Goal: Transaction & Acquisition: Purchase product/service

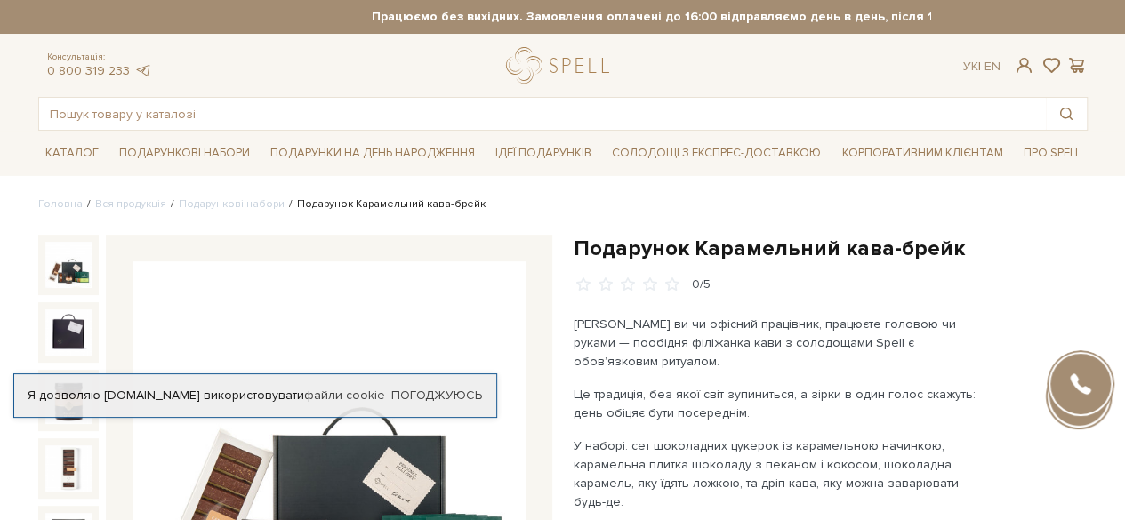
scroll to position [267, 0]
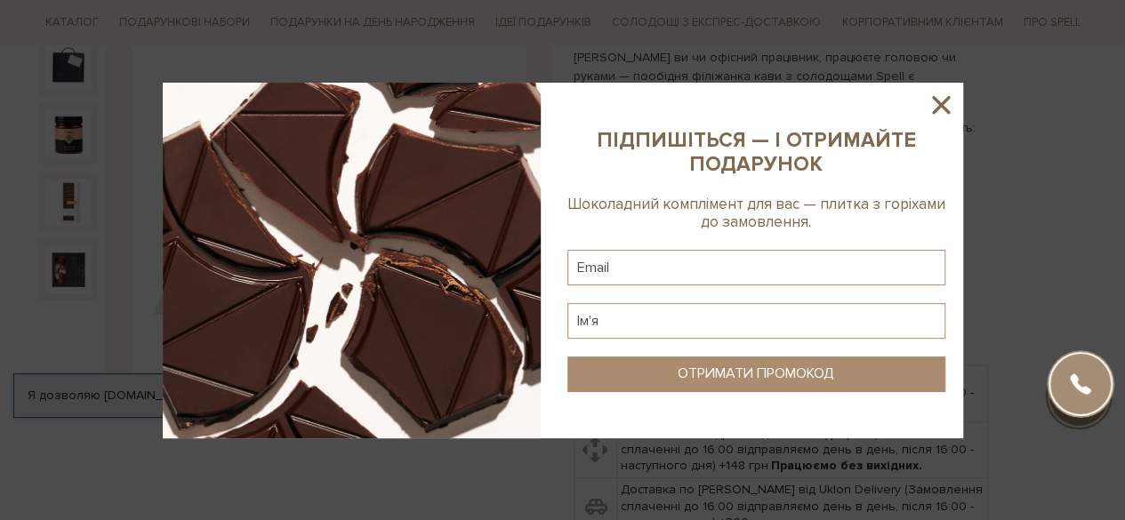
click at [941, 107] on icon at bounding box center [941, 105] width 18 height 18
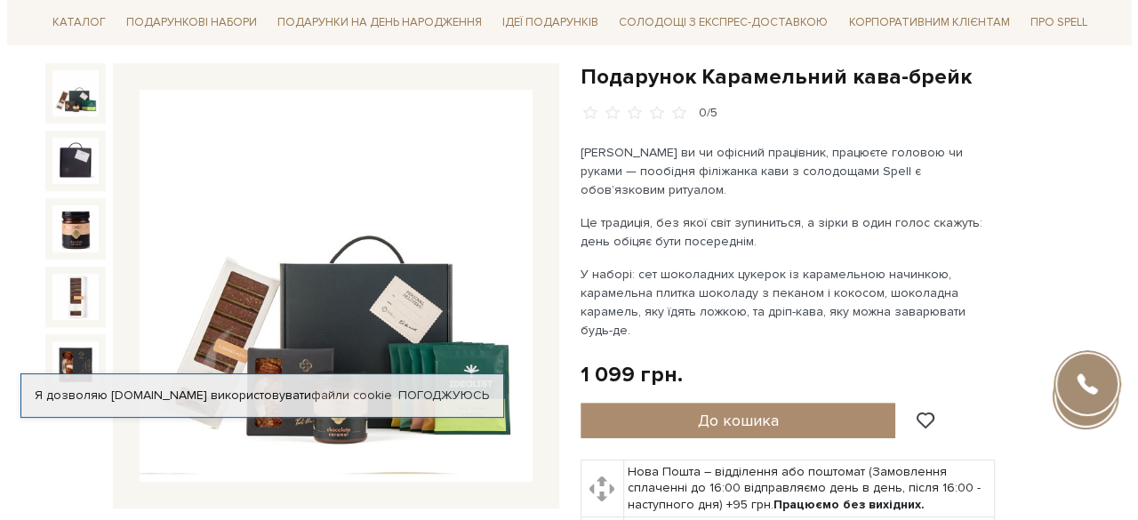
scroll to position [178, 0]
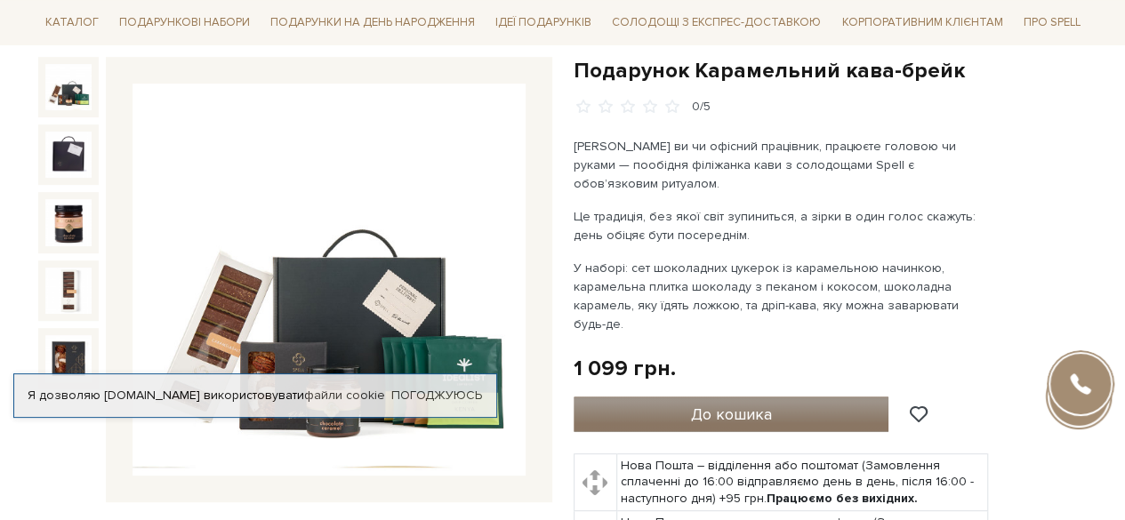
click at [830, 397] on button "До кошика" at bounding box center [731, 415] width 316 height 36
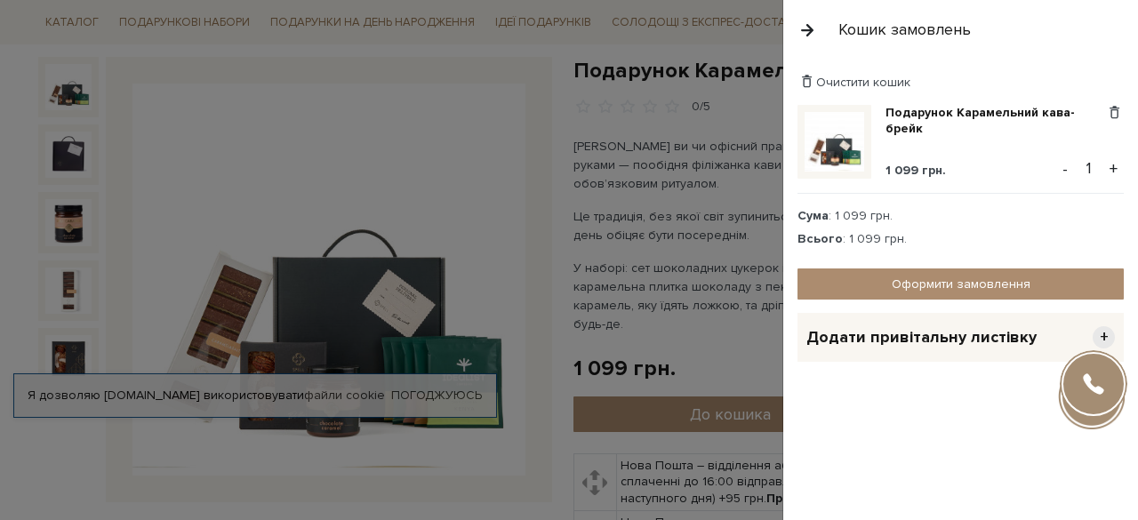
click at [1119, 163] on button "+" at bounding box center [1113, 169] width 20 height 27
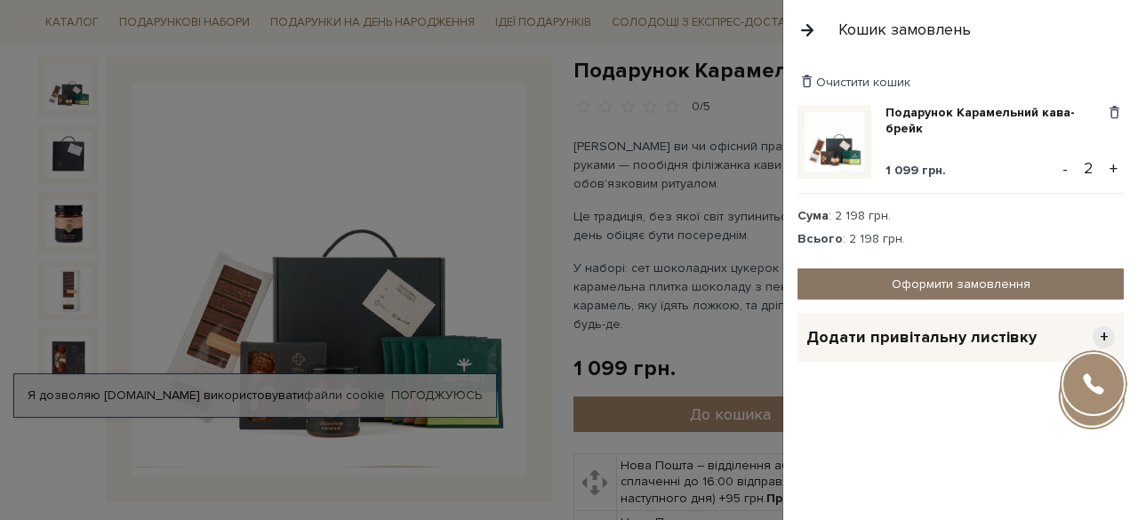
click at [1006, 285] on link "Оформити замовлення" at bounding box center [960, 283] width 326 height 31
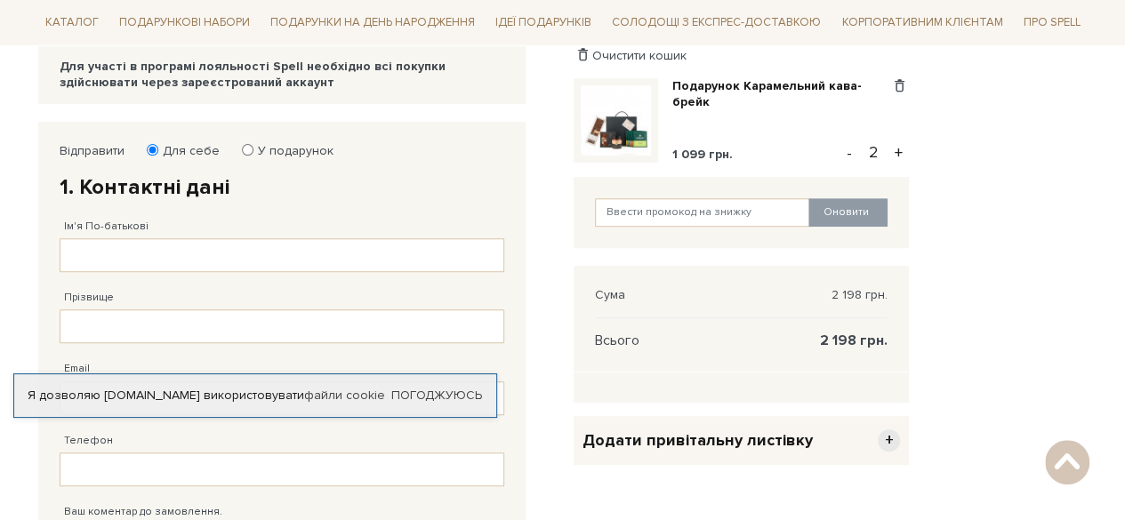
scroll to position [178, 0]
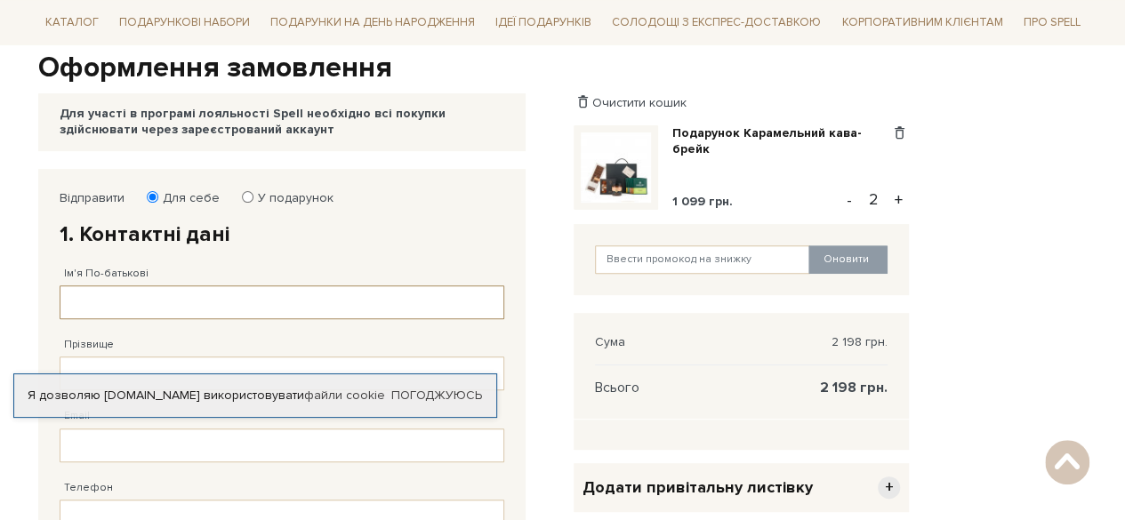
click at [218, 301] on input "Ім'я По-батькові" at bounding box center [282, 302] width 445 height 34
type input "F"
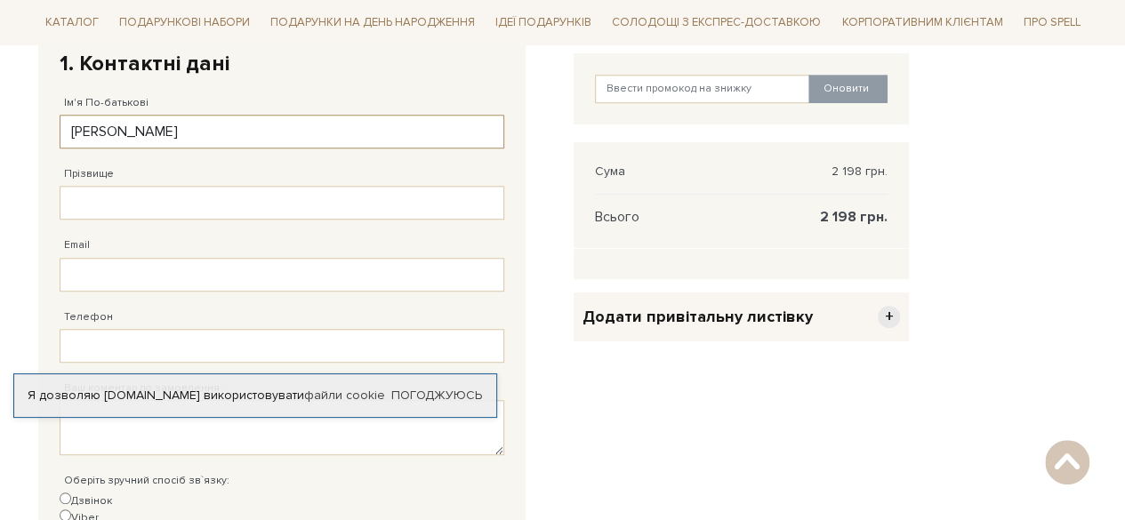
scroll to position [356, 0]
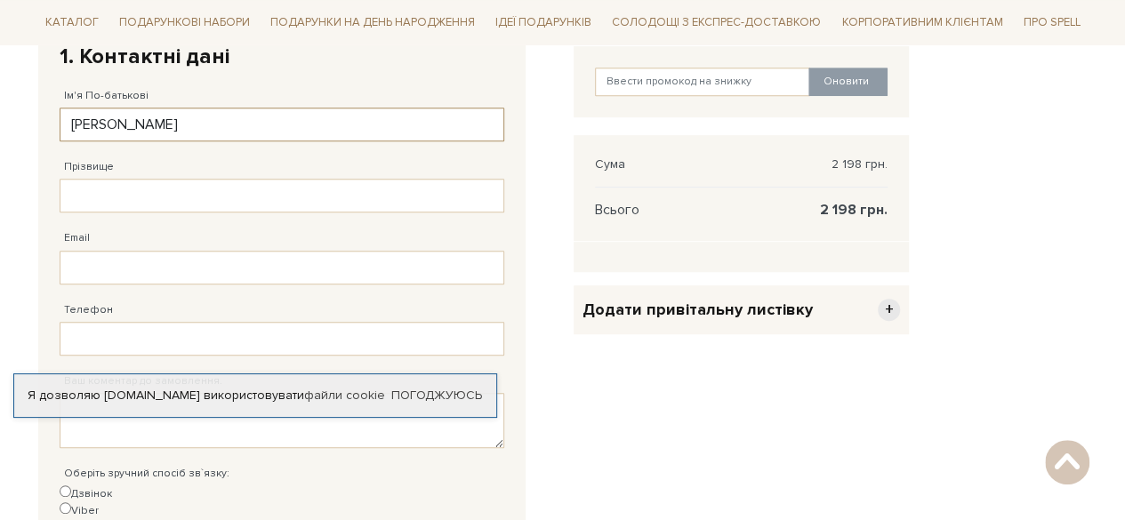
type input "[PERSON_NAME]"
click at [169, 201] on input "Прізвище" at bounding box center [282, 196] width 445 height 34
type input "Вольницька"
click at [126, 271] on input "Email" at bounding box center [282, 268] width 445 height 34
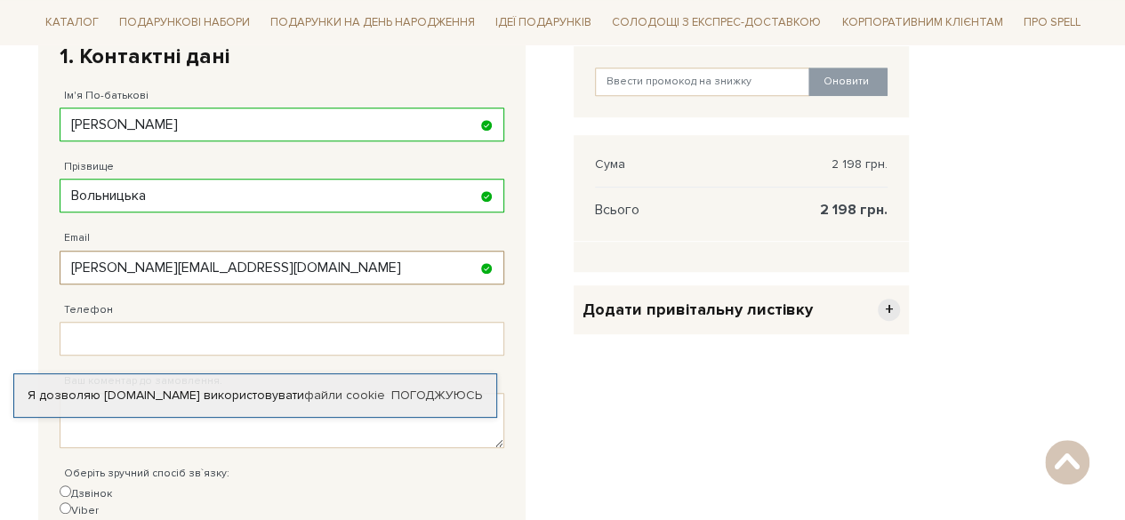
click at [302, 271] on input "[PERSON_NAME][EMAIL_ADDRESS][DOMAIN_NAME]" at bounding box center [282, 268] width 445 height 34
drag, startPoint x: 283, startPoint y: 269, endPoint x: 204, endPoint y: 277, distance: 79.5
click at [204, 277] on input "[PERSON_NAME][EMAIL_ADDRESS][DOMAIN_NAME]" at bounding box center [282, 268] width 445 height 34
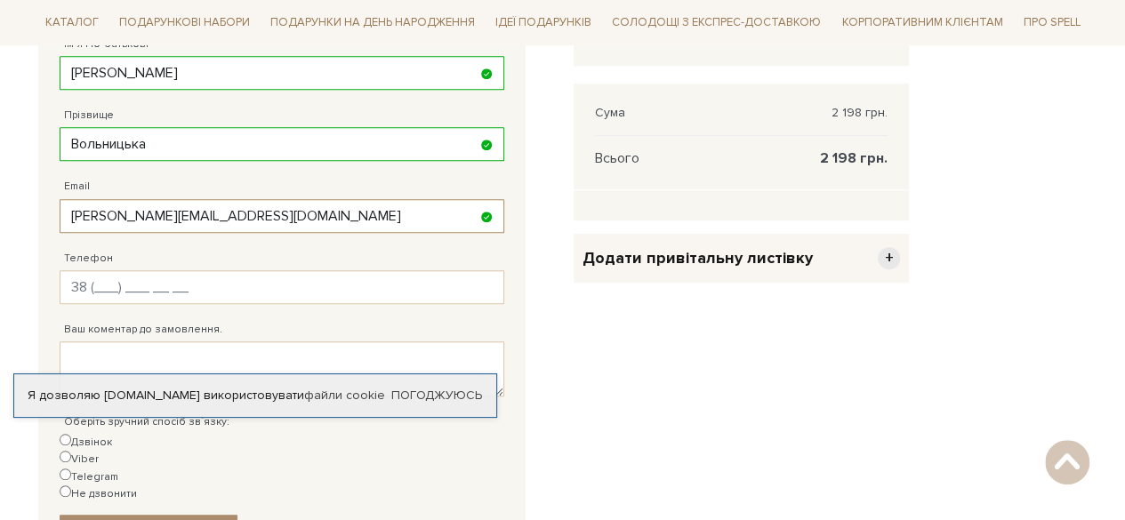
scroll to position [445, 0]
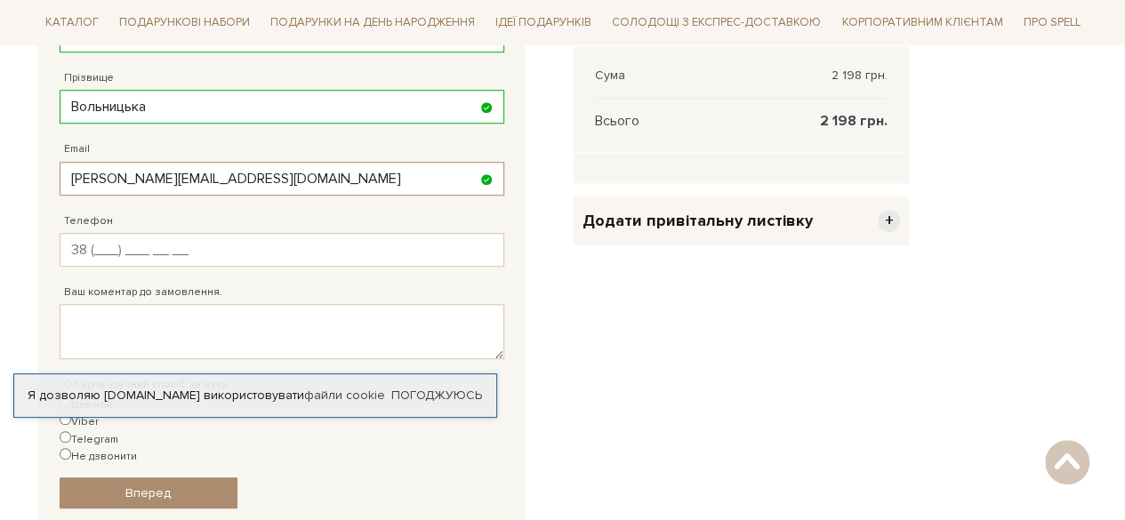
type input "[PERSON_NAME][EMAIL_ADDRESS][DOMAIN_NAME]"
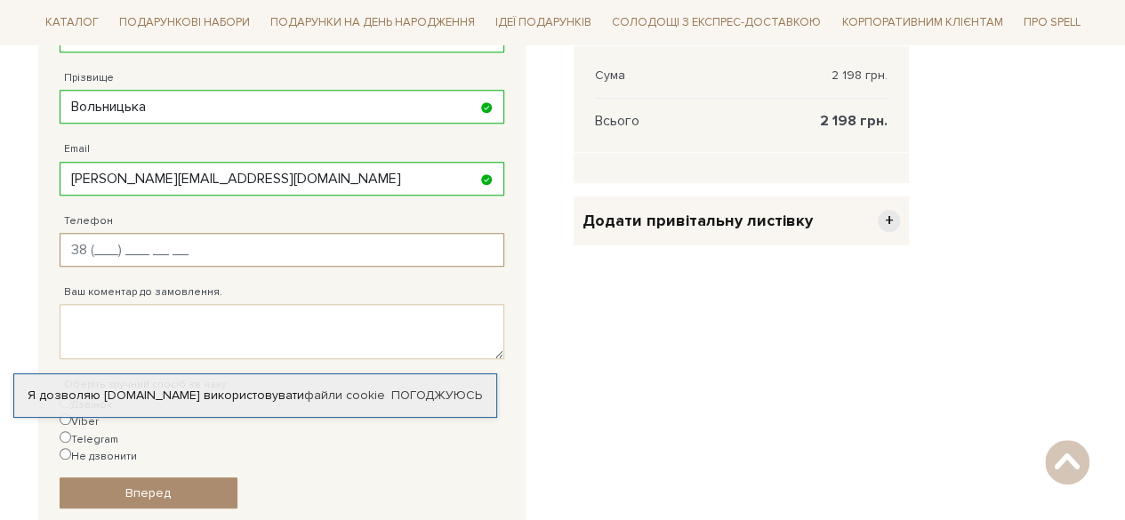
click at [132, 250] on input "Телефон" at bounding box center [282, 250] width 445 height 34
type input "[PHONE_NUMBER]"
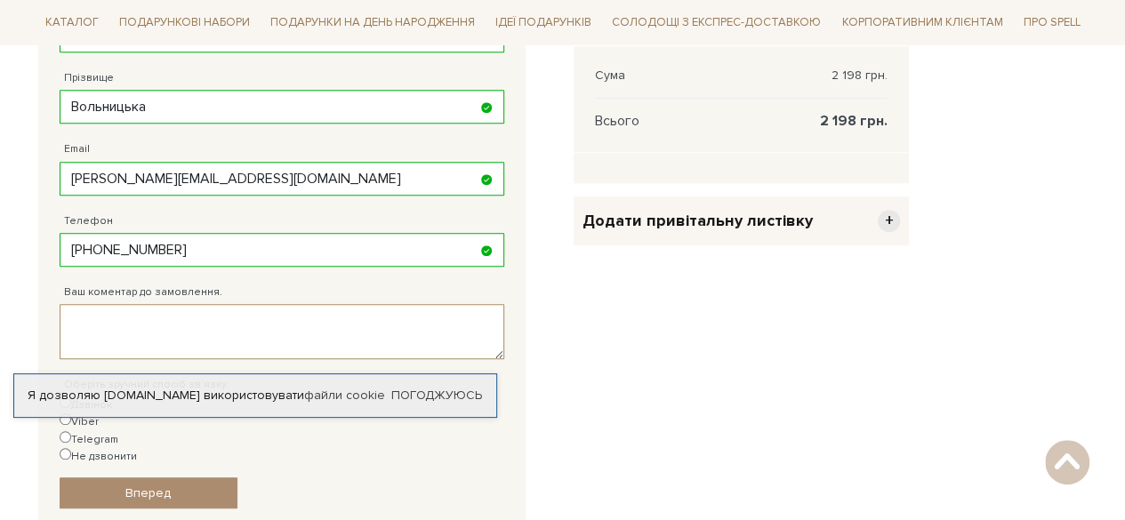
click at [132, 332] on textarea "Ваш коментар до замовлення." at bounding box center [282, 331] width 445 height 55
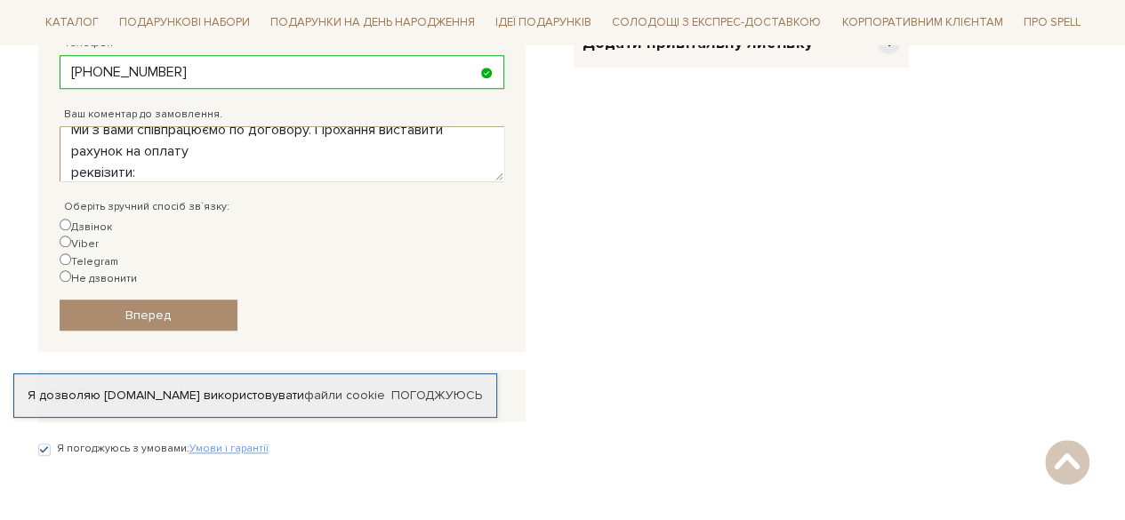
scroll to position [35, 0]
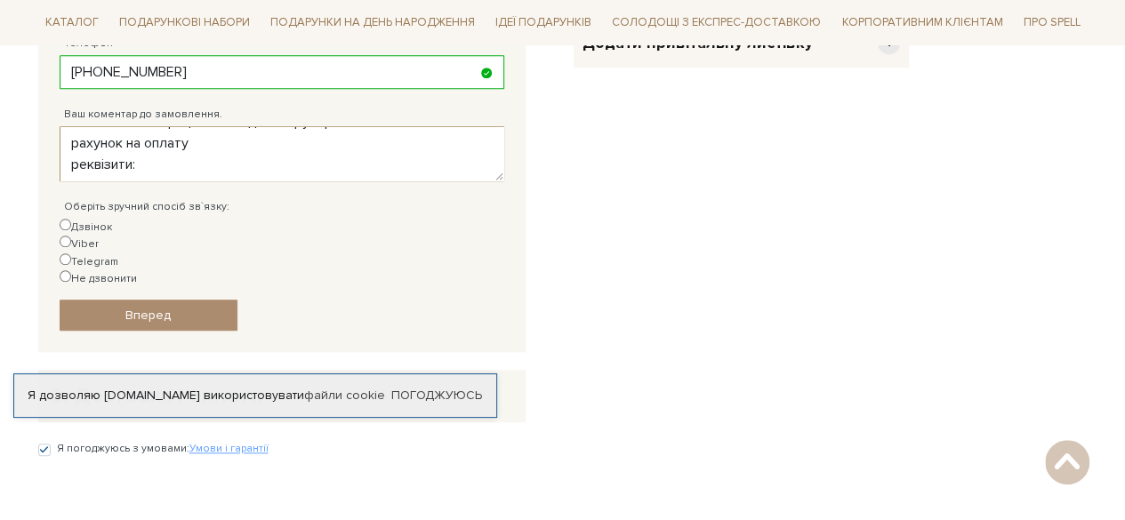
paste textarea "Товариство з обмеженою відповідальністю "КОРАЛ ТРЕВЕЛ" ЄДРПОУ [PHONE_NUMBER], т…"
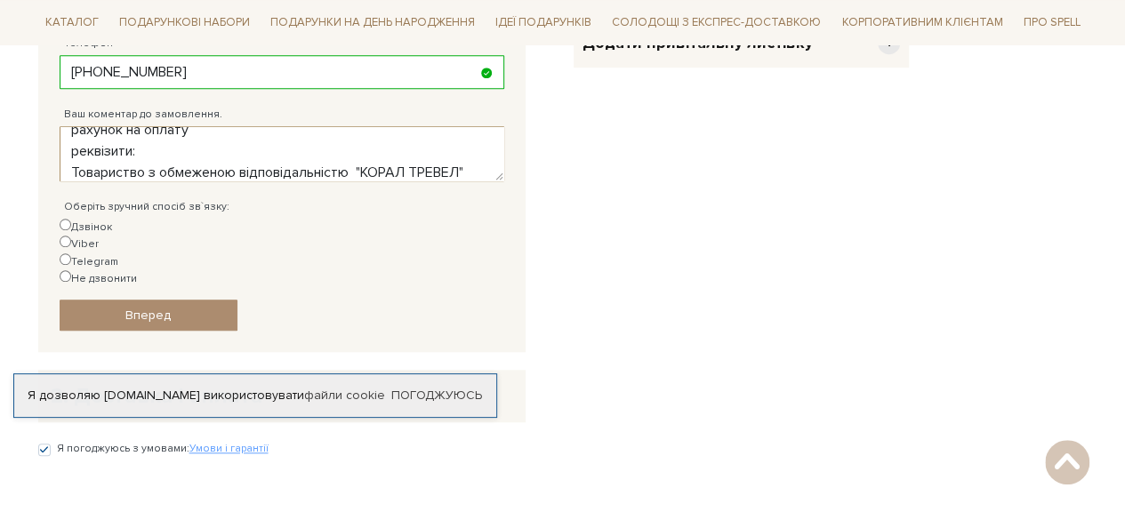
scroll to position [376, 0]
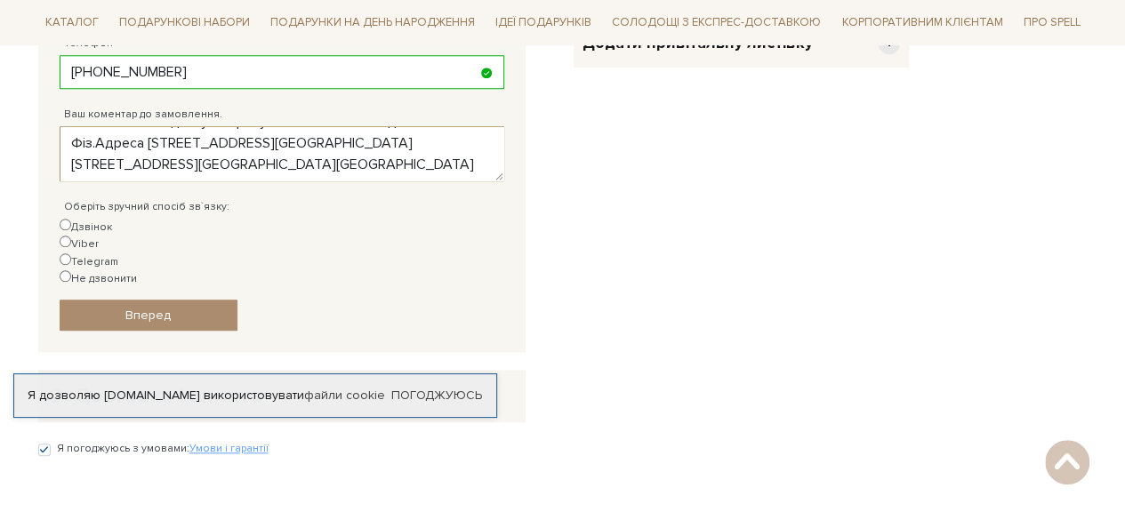
type textarea "Ми з вами співпрацюємо по договору. Прохання виставити рахунок на оплату реквіз…"
click at [65, 220] on input "Дзвінок" at bounding box center [66, 225] width 12 height 12
radio input "true"
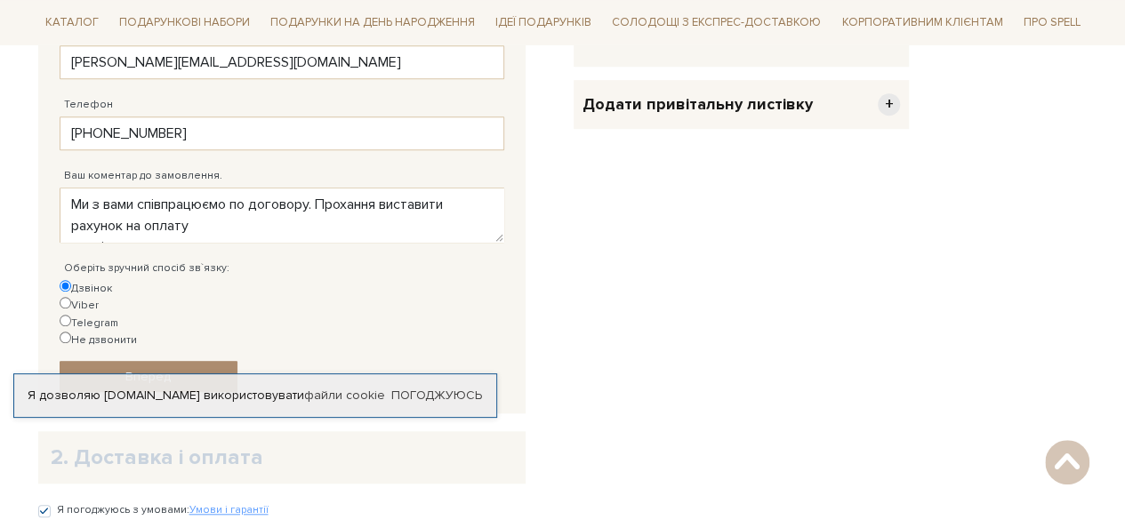
scroll to position [533, 0]
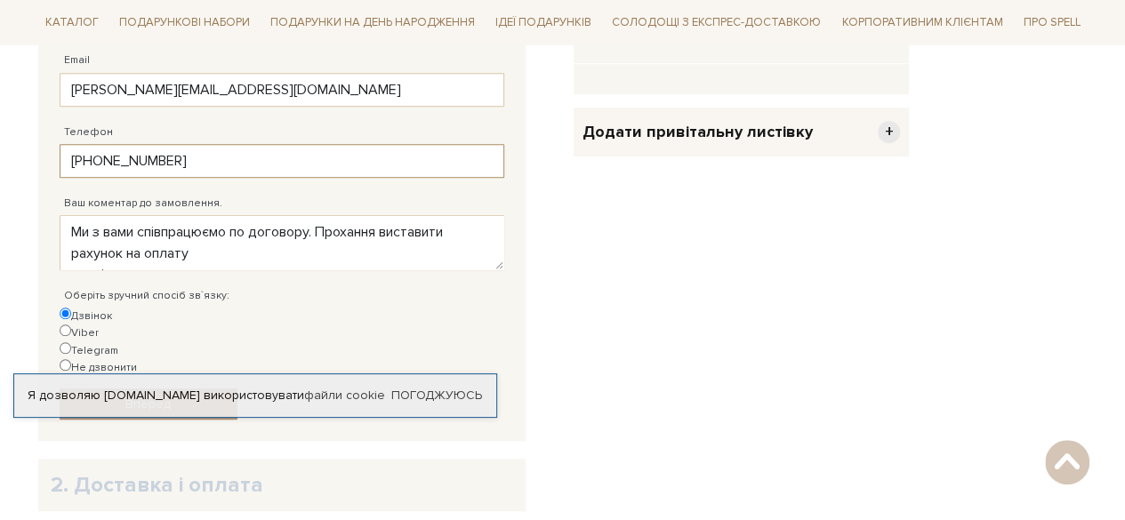
drag, startPoint x: 208, startPoint y: 155, endPoint x: 172, endPoint y: 154, distance: 36.5
click at [172, 154] on input "[PHONE_NUMBER]" at bounding box center [282, 161] width 445 height 34
click at [220, 162] on input "[PHONE_NUMBER]" at bounding box center [282, 161] width 445 height 34
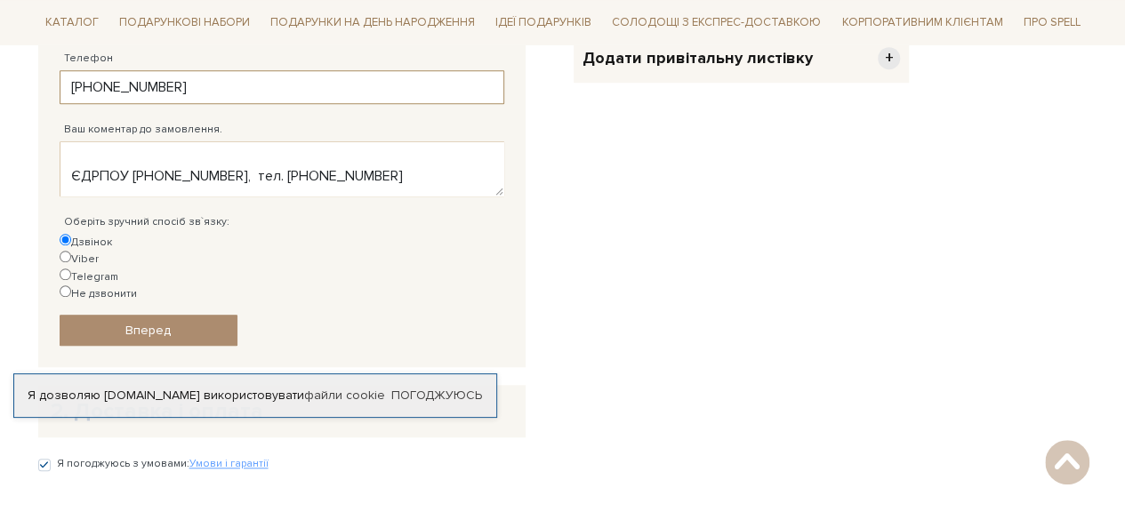
scroll to position [711, 0]
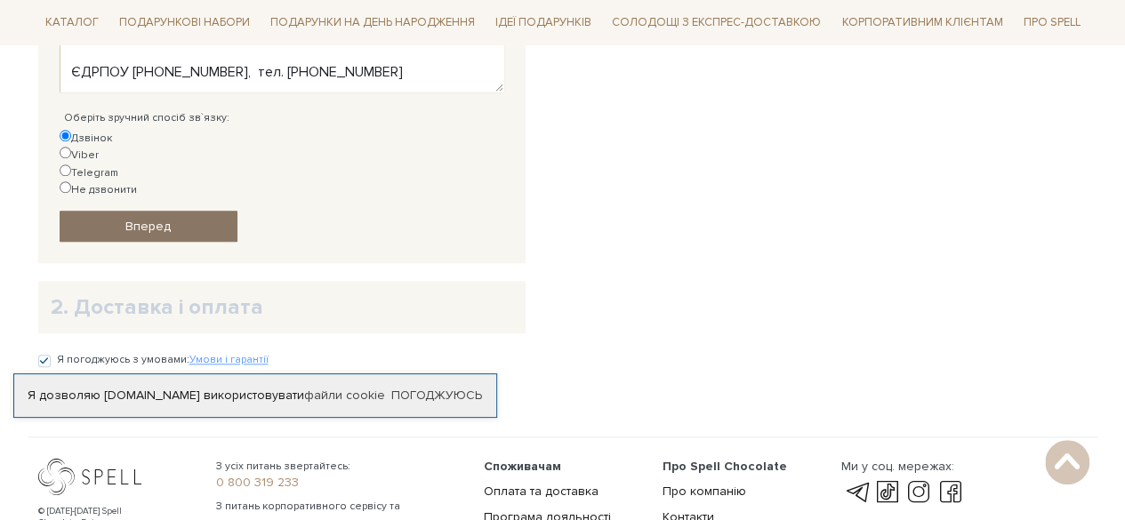
click at [188, 211] on link "Вперед" at bounding box center [149, 226] width 178 height 31
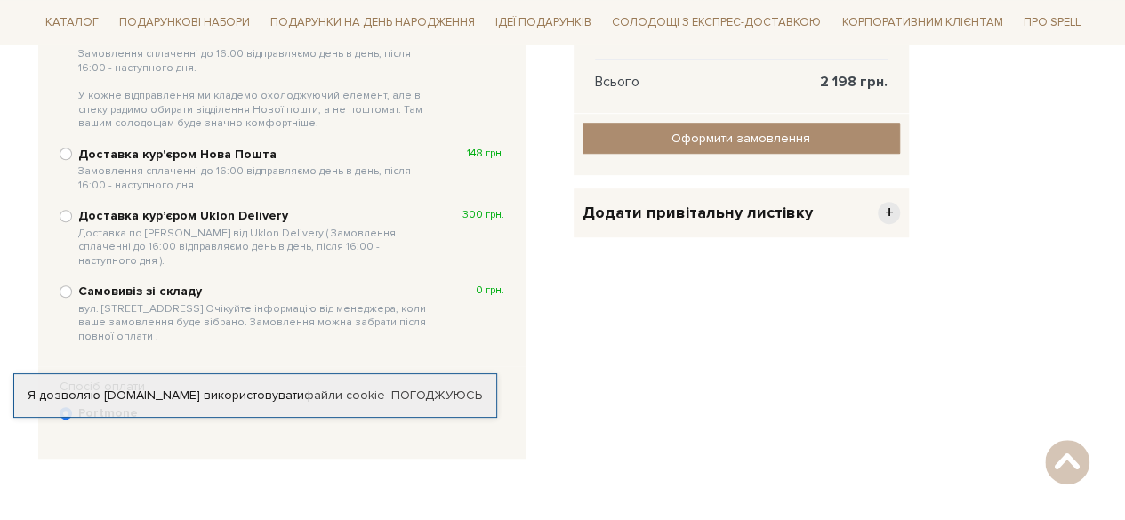
scroll to position [523, 0]
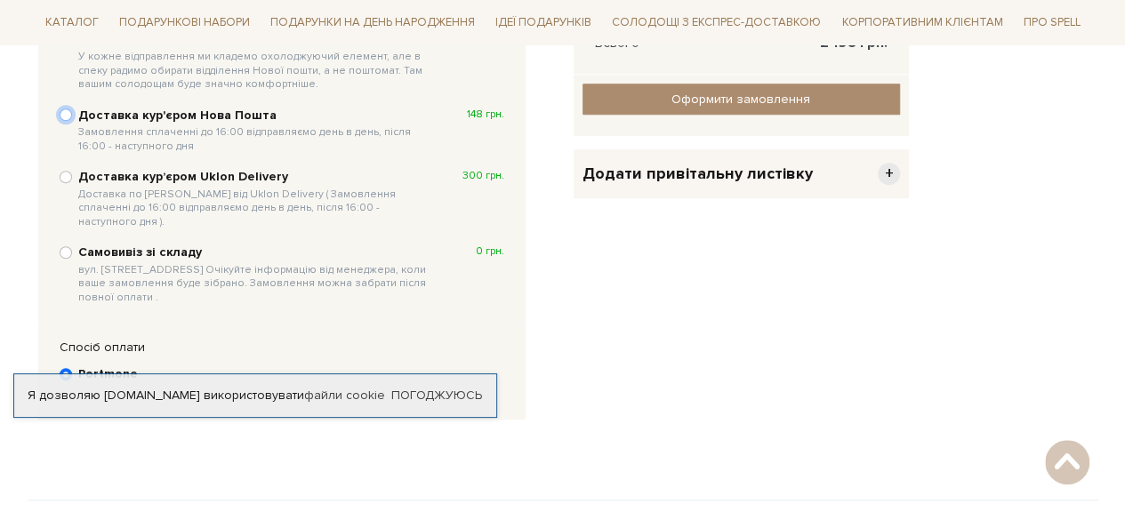
click at [66, 116] on input "Доставка кур'єром Нова Пошта Замовлення сплаченні до 16:00 відправляємо день в …" at bounding box center [66, 114] width 12 height 12
radio input "true"
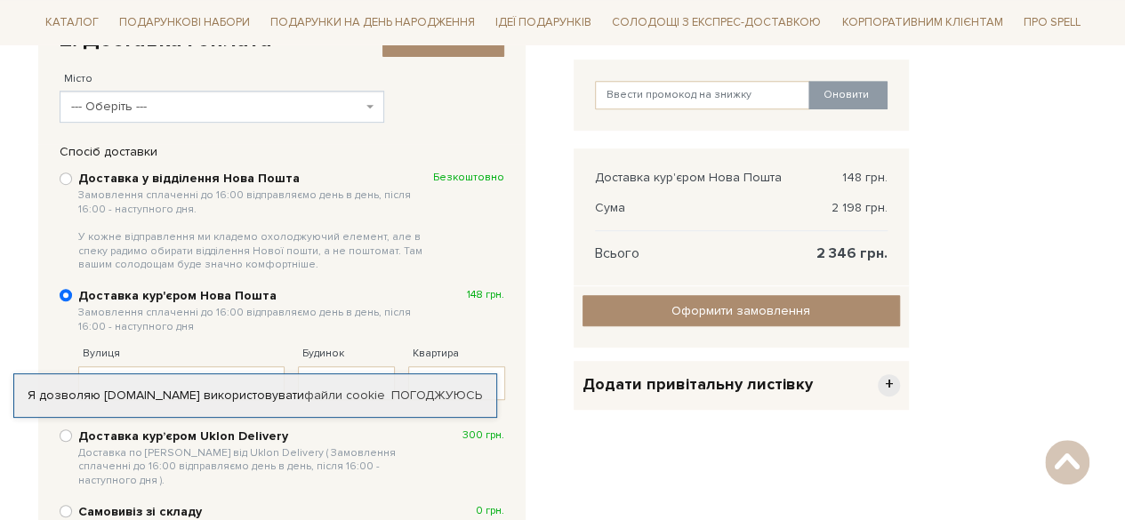
scroll to position [311, 0]
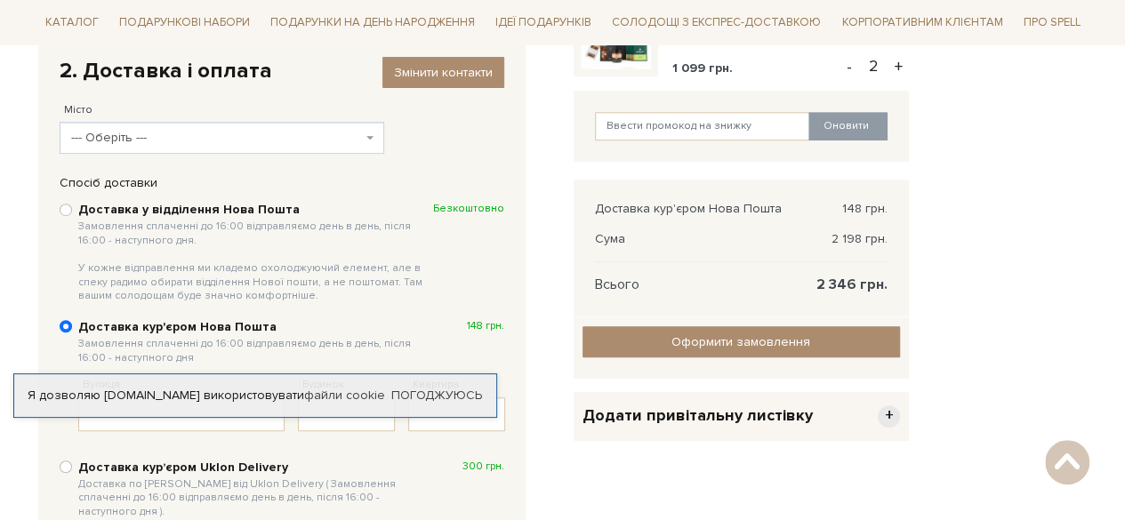
click at [158, 139] on span "--- Оберіть ---" at bounding box center [216, 138] width 291 height 18
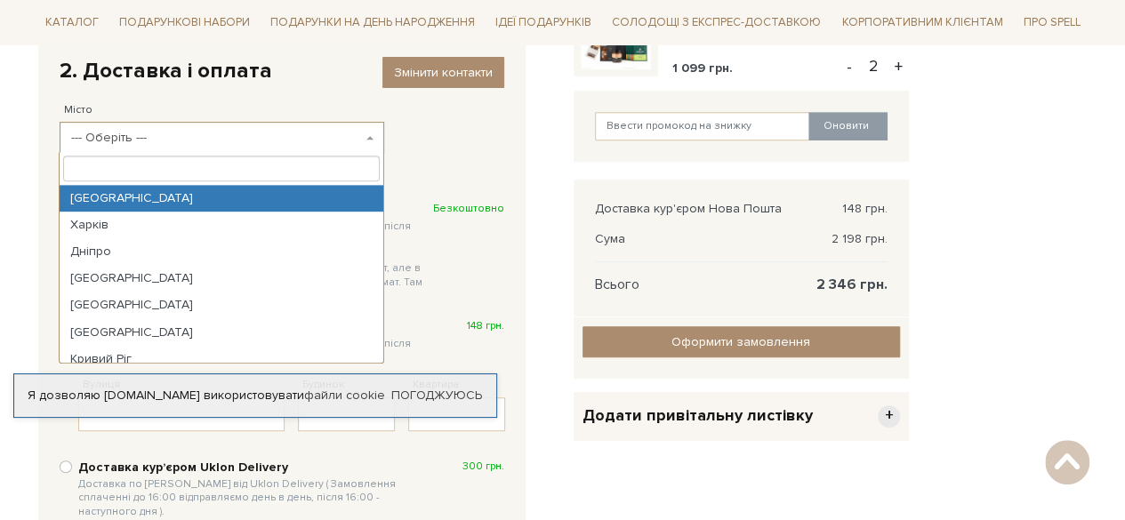
select select "[GEOGRAPHIC_DATA]"
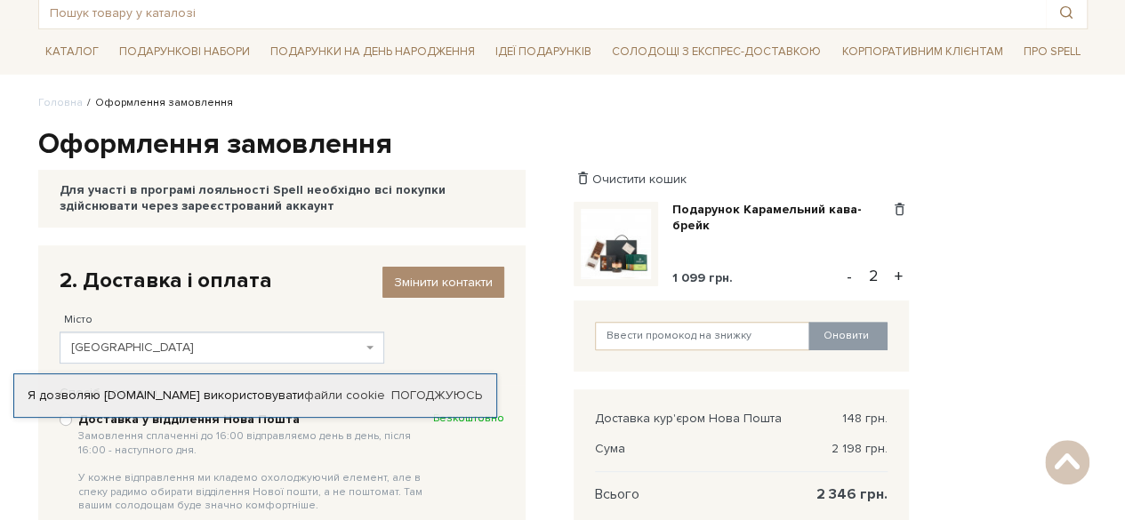
scroll to position [0, 0]
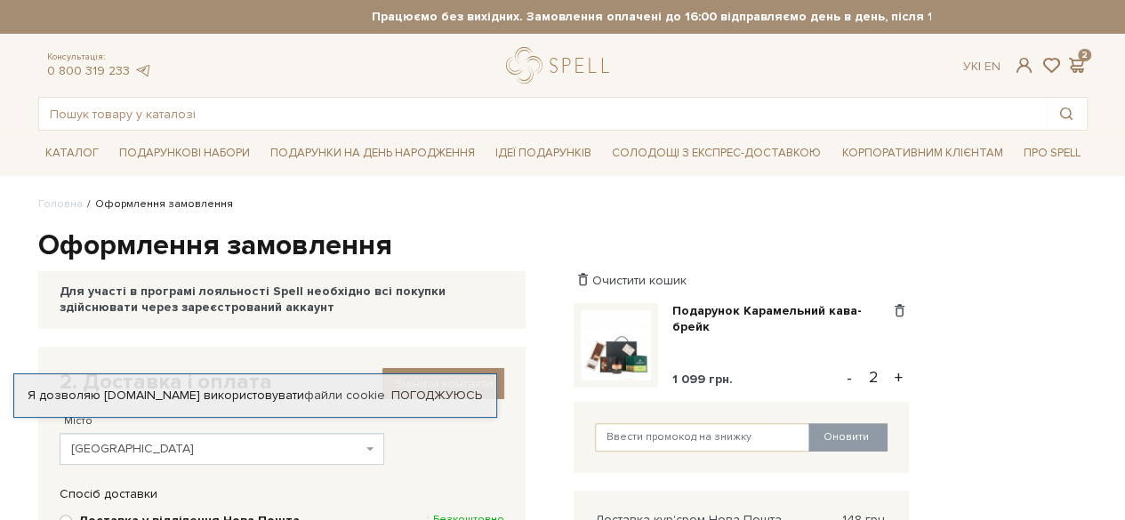
scroll to position [711, 0]
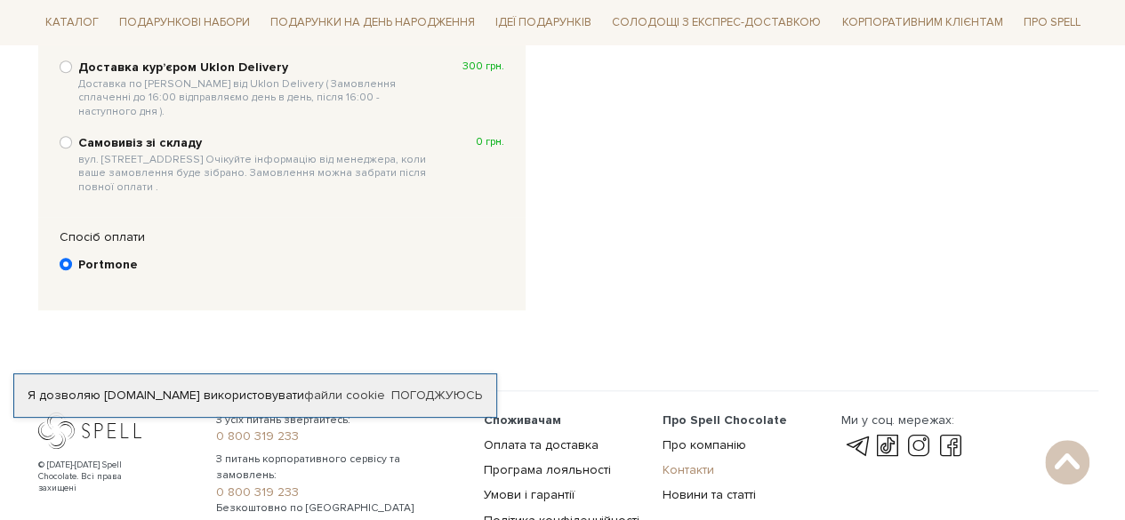
click at [683, 462] on link "Контакти" at bounding box center [688, 469] width 52 height 15
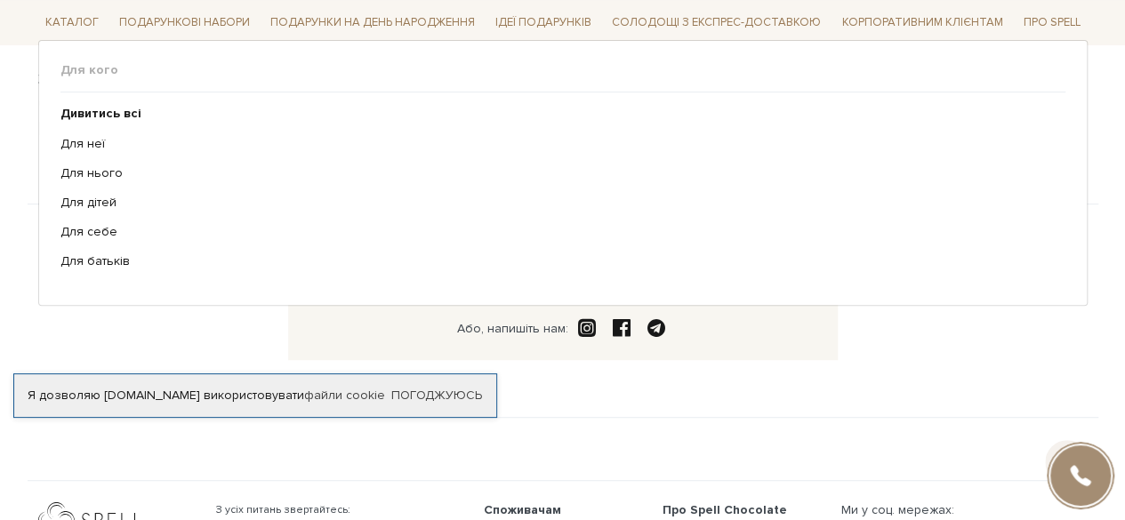
scroll to position [356, 0]
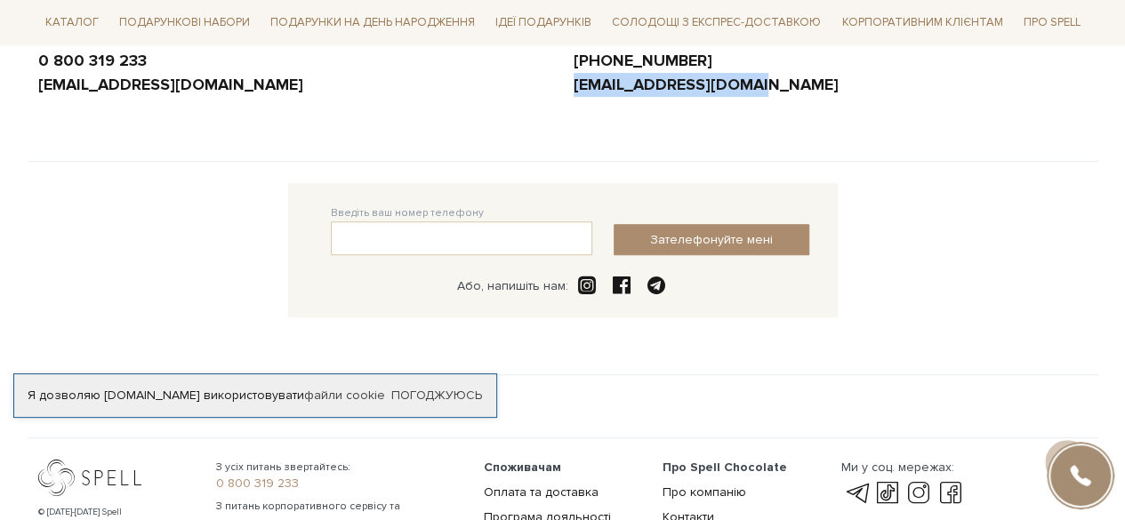
drag, startPoint x: 754, startPoint y: 84, endPoint x: 569, endPoint y: 84, distance: 184.9
click at [571, 83] on div "Зауваження щодо якості роботи приймаємо: customer.service@spellchocolate.com На…" at bounding box center [830, 6] width 535 height 182
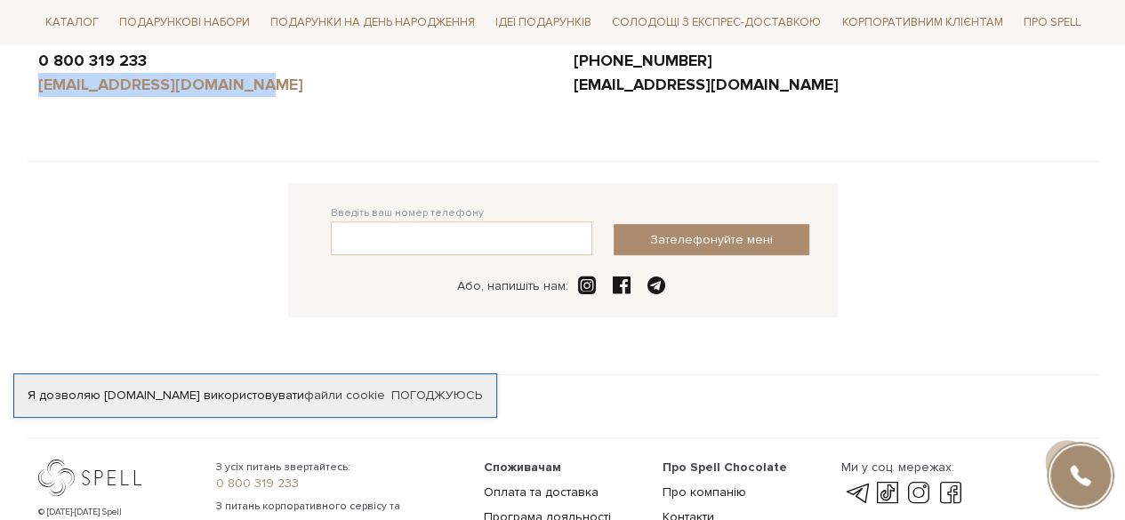
drag, startPoint x: 272, startPoint y: 75, endPoint x: 37, endPoint y: 86, distance: 235.0
click at [38, 86] on div "CORP_3@spellchocolate.com" at bounding box center [295, 85] width 514 height 24
copy link "CORP_3@spellchocolate.com"
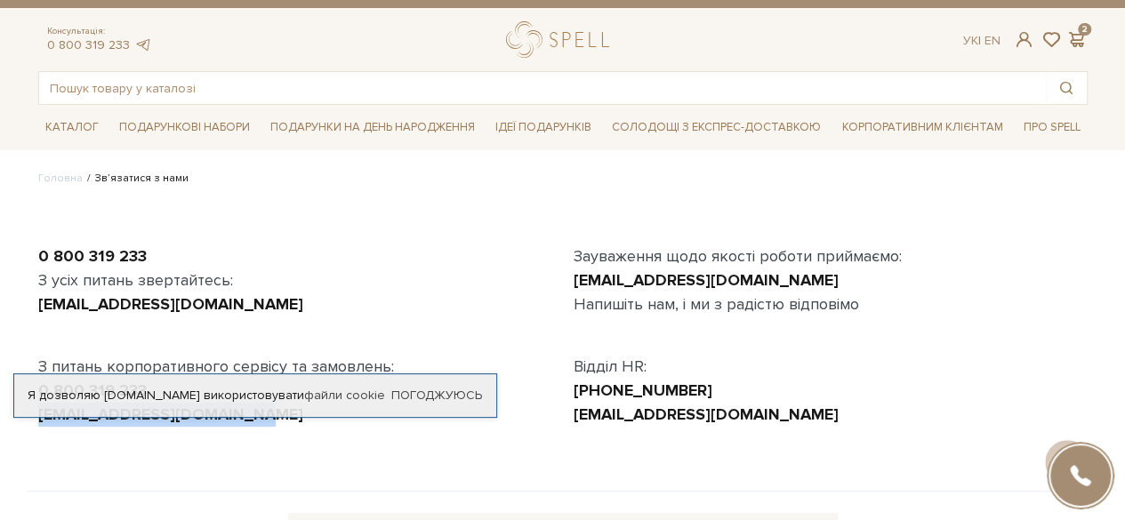
scroll to position [0, 0]
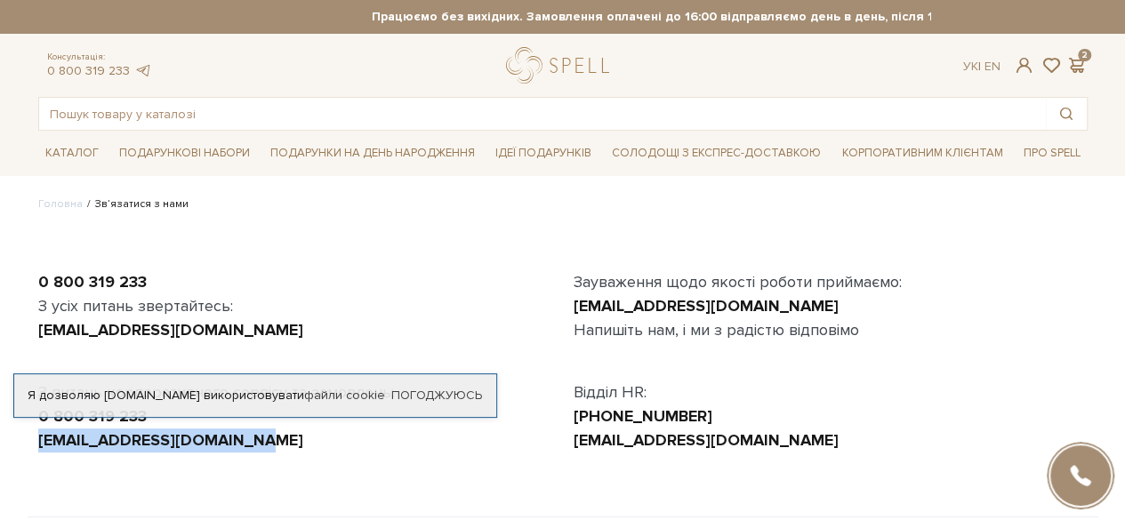
click at [489, 458] on div "0 800 319 233 З усіх питань звертайтесь: office@spellchocolate.com З питань кор…" at bounding box center [563, 373] width 1070 height 290
